Goal: Task Accomplishment & Management: Manage account settings

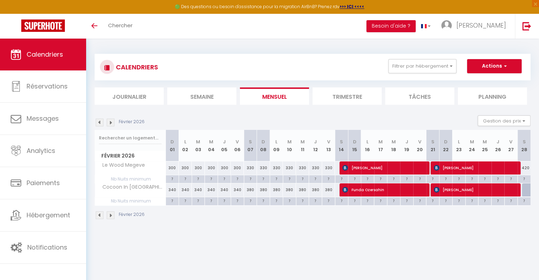
click at [112, 122] on img at bounding box center [111, 123] width 8 height 8
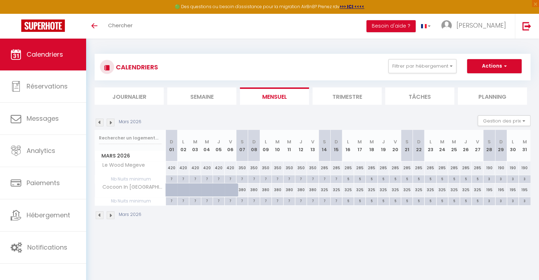
click at [98, 122] on img at bounding box center [100, 123] width 8 height 8
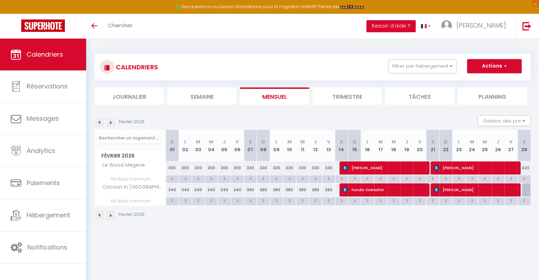
click at [98, 122] on img at bounding box center [100, 123] width 8 height 8
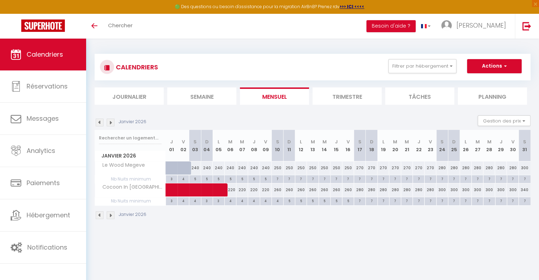
click at [100, 122] on img at bounding box center [100, 123] width 8 height 8
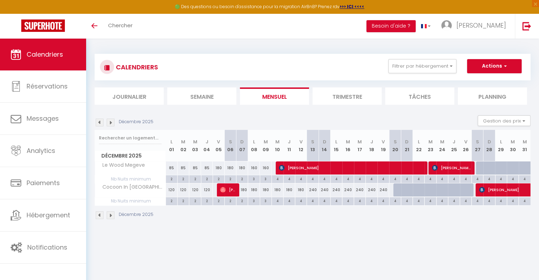
click at [100, 122] on img at bounding box center [100, 123] width 8 height 8
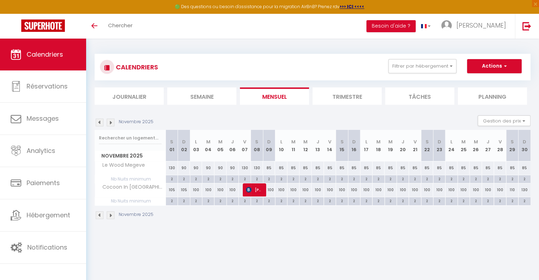
click at [100, 122] on img at bounding box center [100, 123] width 8 height 8
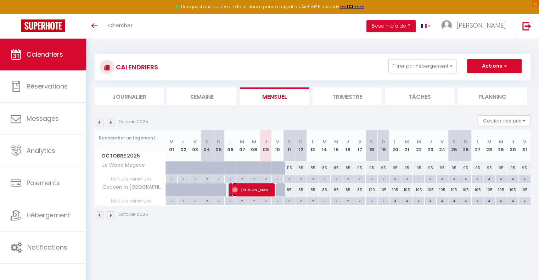
click at [260, 192] on span "[PERSON_NAME]" at bounding box center [251, 189] width 39 height 13
select select "OK"
select select "0"
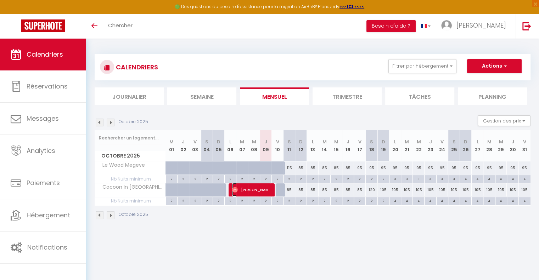
select select "1"
select select
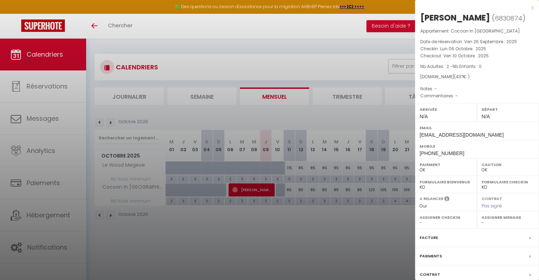
click at [266, 254] on div at bounding box center [269, 140] width 539 height 280
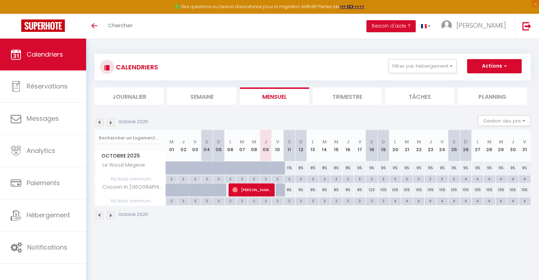
click at [112, 122] on img at bounding box center [111, 123] width 8 height 8
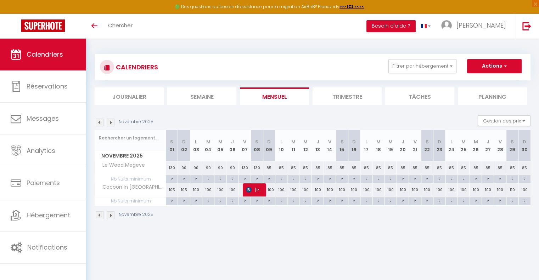
click at [112, 122] on img at bounding box center [111, 123] width 8 height 8
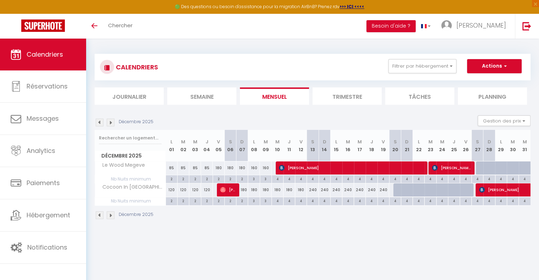
click at [112, 122] on img at bounding box center [111, 123] width 8 height 8
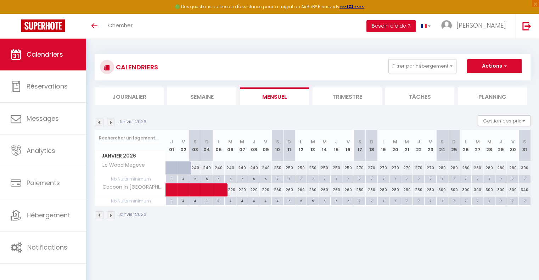
click at [112, 122] on img at bounding box center [111, 123] width 8 height 8
